Goal: Task Accomplishment & Management: Use online tool/utility

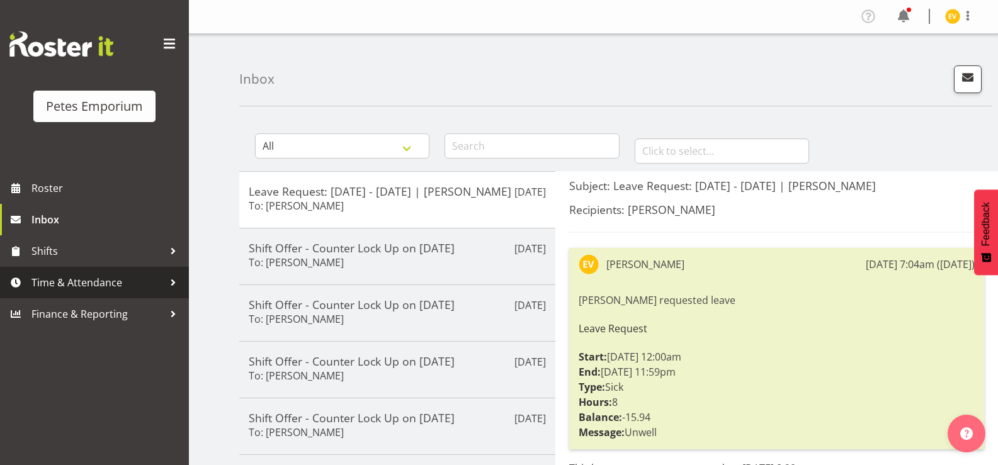
click at [116, 293] on link "Time & Attendance" at bounding box center [94, 282] width 189 height 31
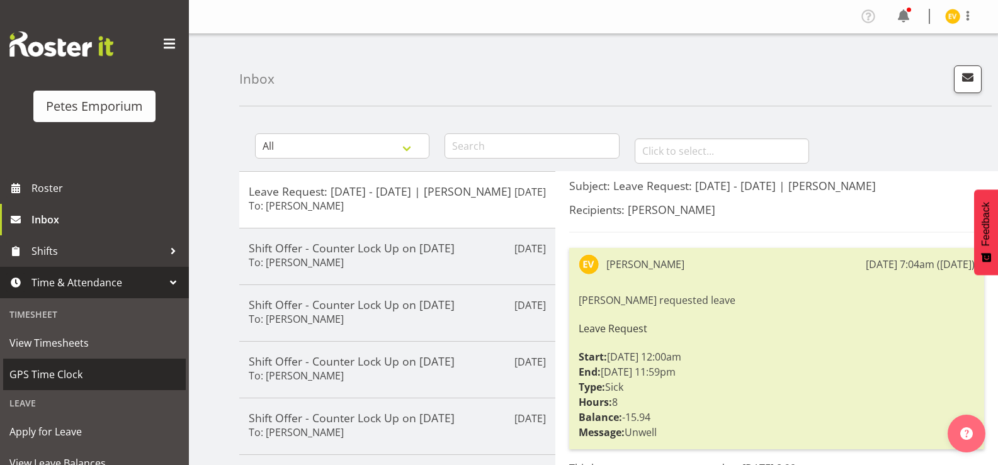
click at [103, 373] on span "GPS Time Clock" at bounding box center [94, 374] width 170 height 19
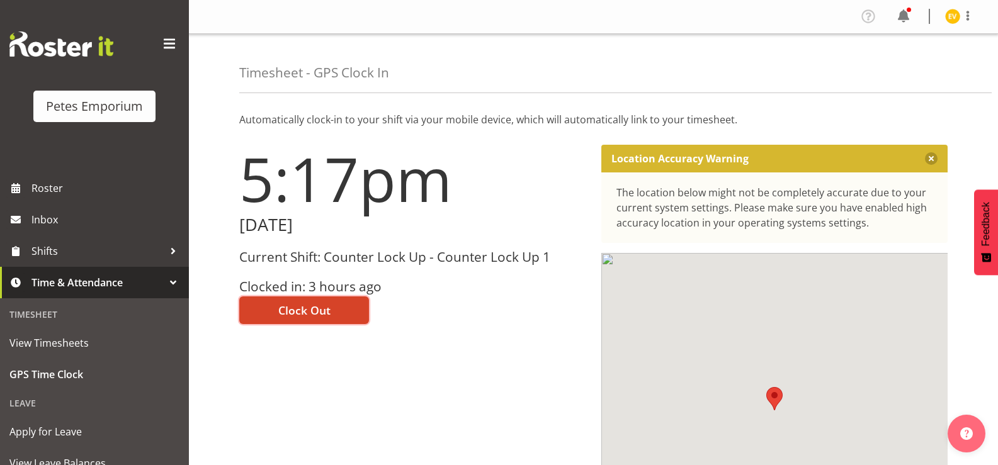
click at [316, 312] on span "Clock Out" at bounding box center [304, 310] width 52 height 16
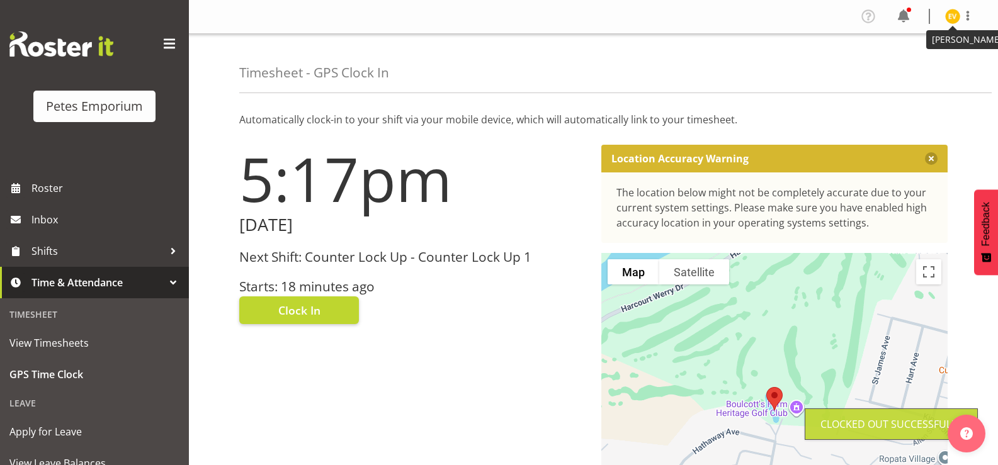
click at [953, 14] on img at bounding box center [952, 16] width 15 height 15
click at [946, 60] on link "Log Out" at bounding box center [914, 66] width 121 height 23
